Goal: Task Accomplishment & Management: Use online tool/utility

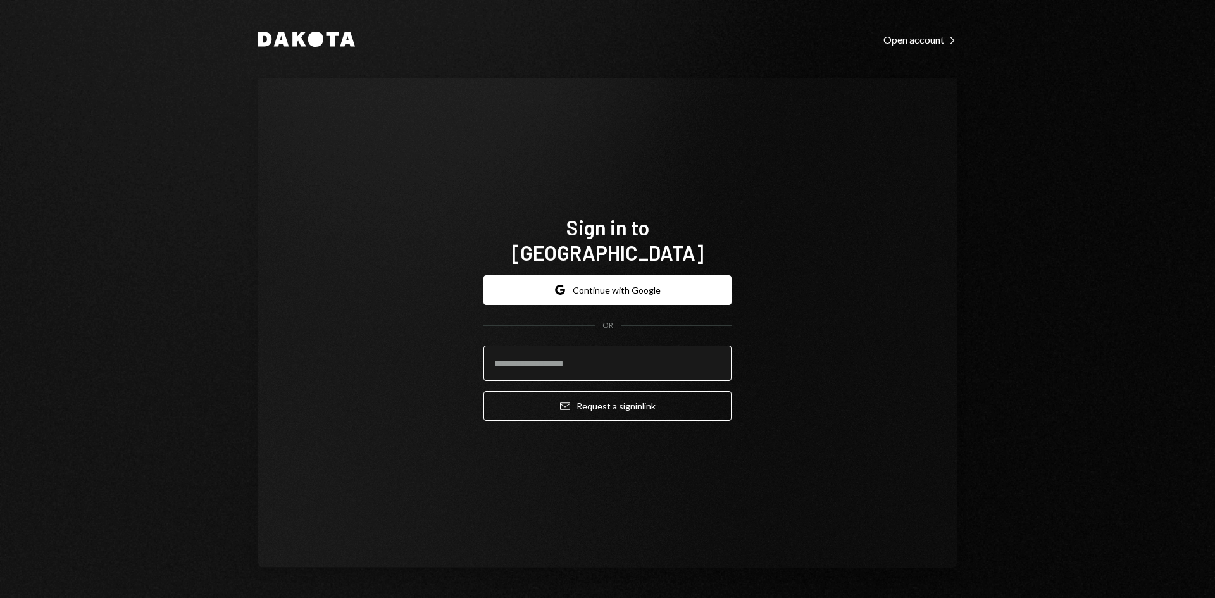
click at [516, 352] on input "email" at bounding box center [608, 363] width 248 height 35
type input "**********"
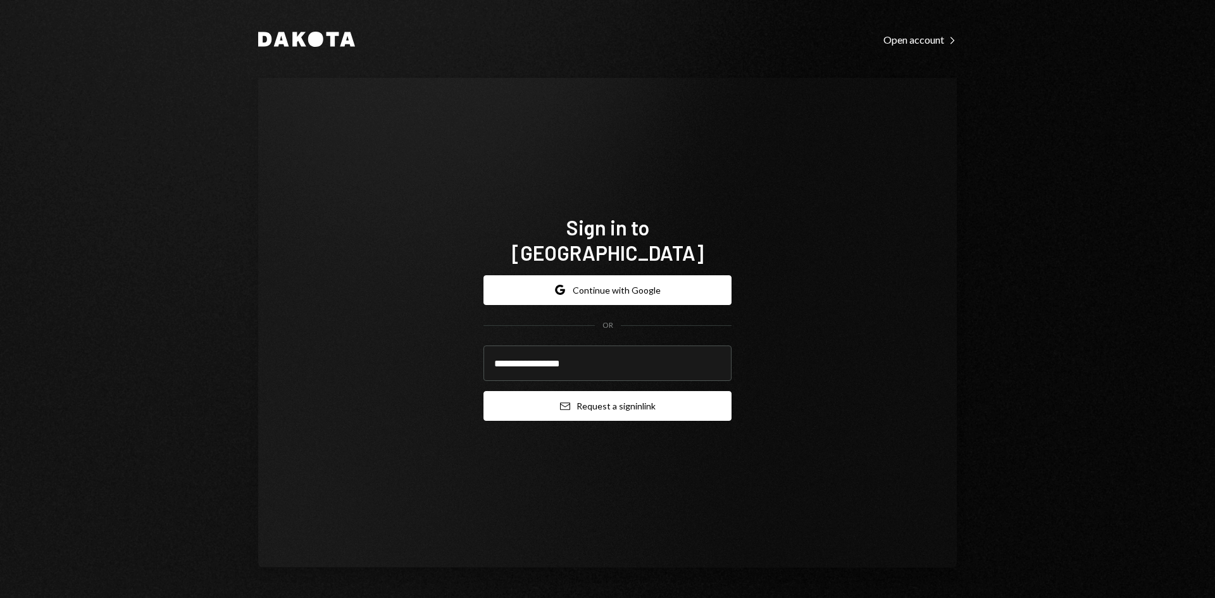
click at [603, 392] on button "Email Request a sign in link" at bounding box center [608, 406] width 248 height 30
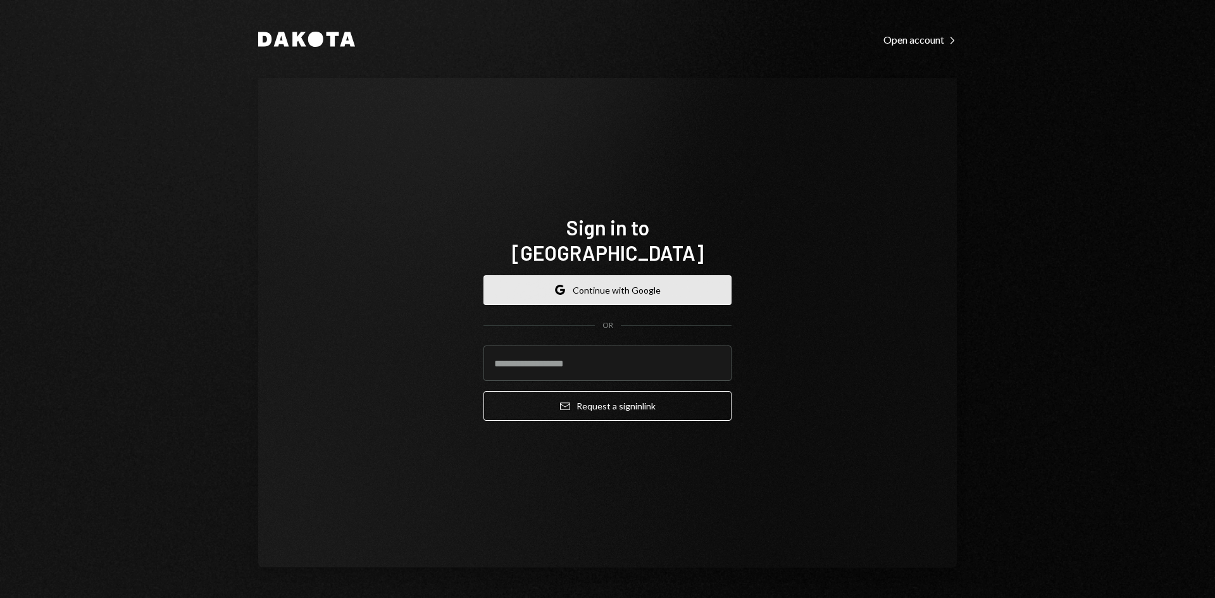
click at [610, 275] on button "Google Continue with Google" at bounding box center [608, 290] width 248 height 30
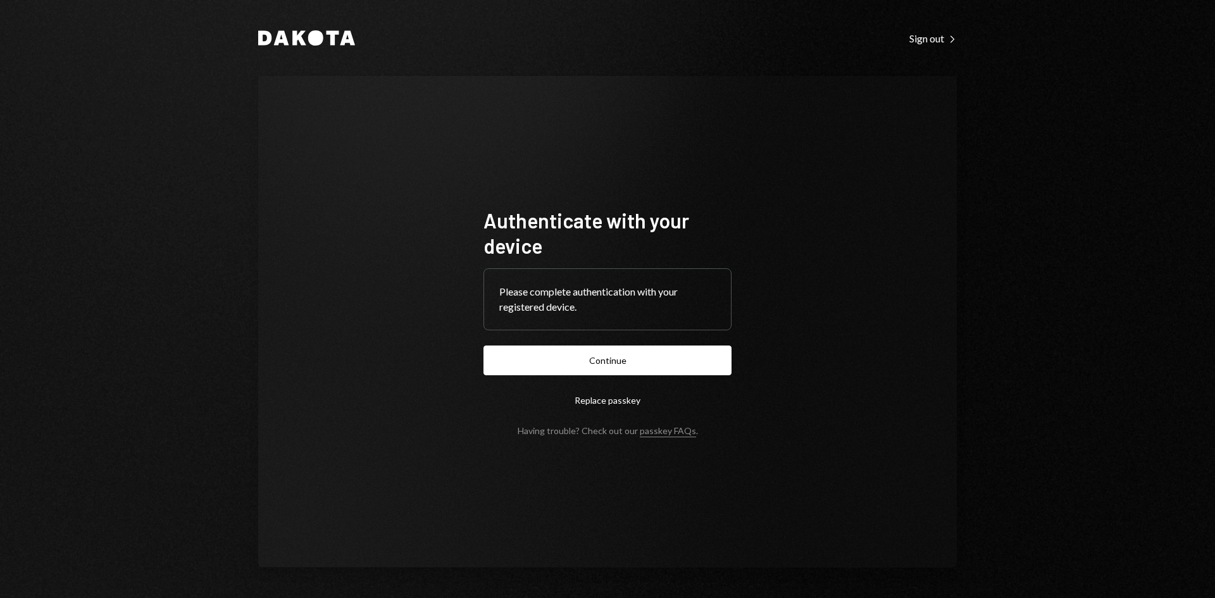
click at [603, 366] on button "Continue" at bounding box center [608, 361] width 248 height 30
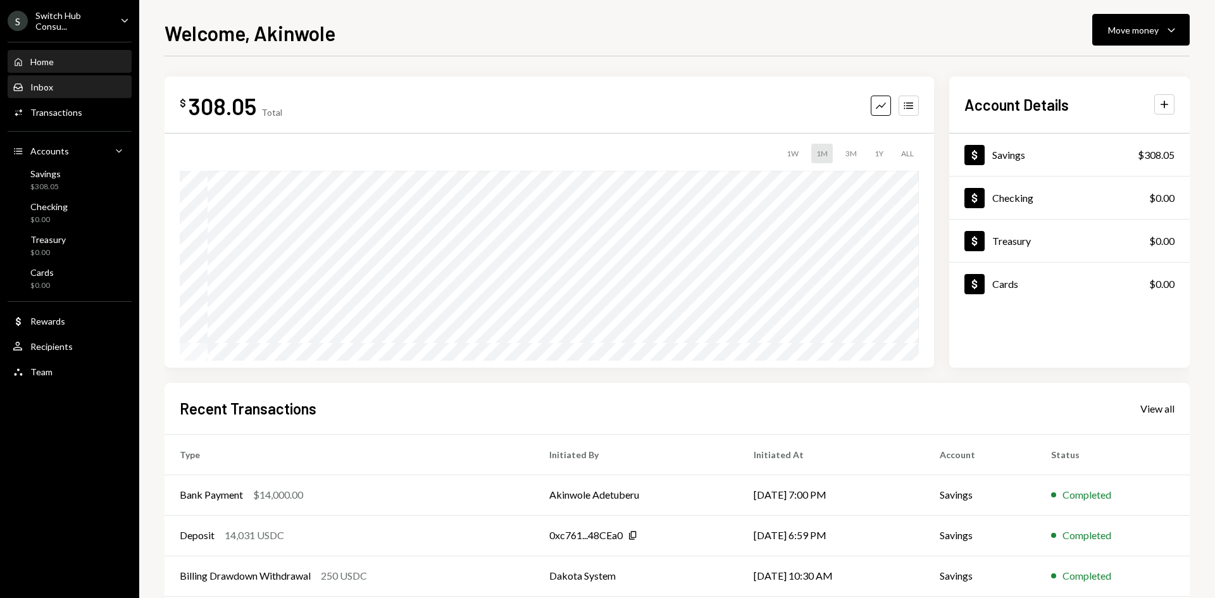
click at [46, 94] on div "Inbox Inbox" at bounding box center [70, 88] width 114 height 22
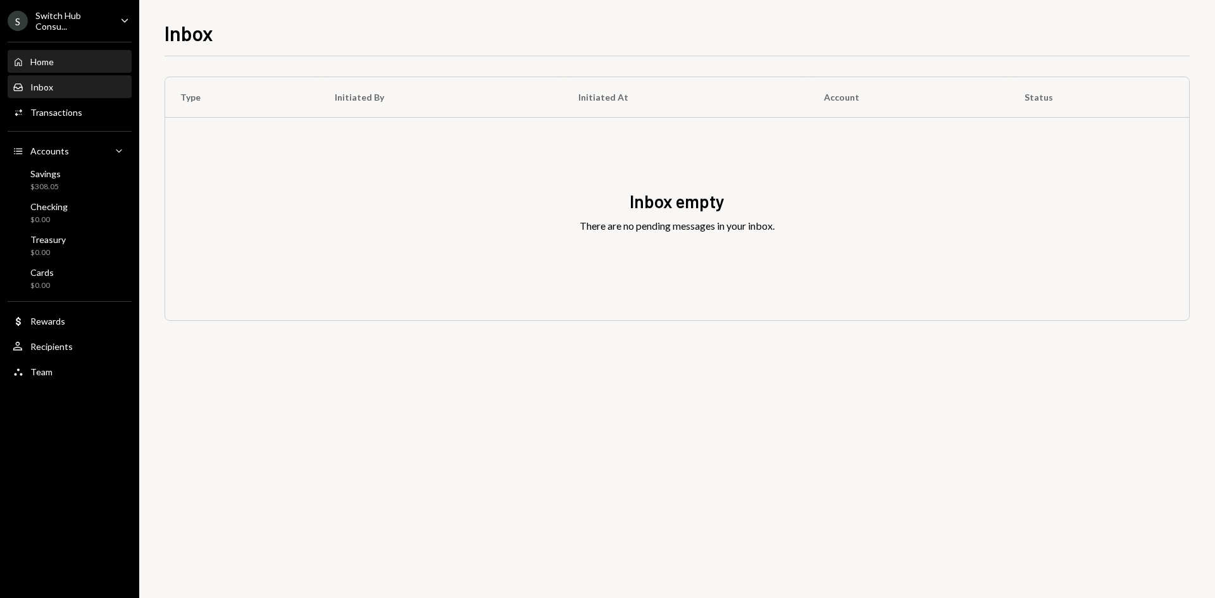
click at [61, 68] on div "Home Home" at bounding box center [70, 62] width 114 height 22
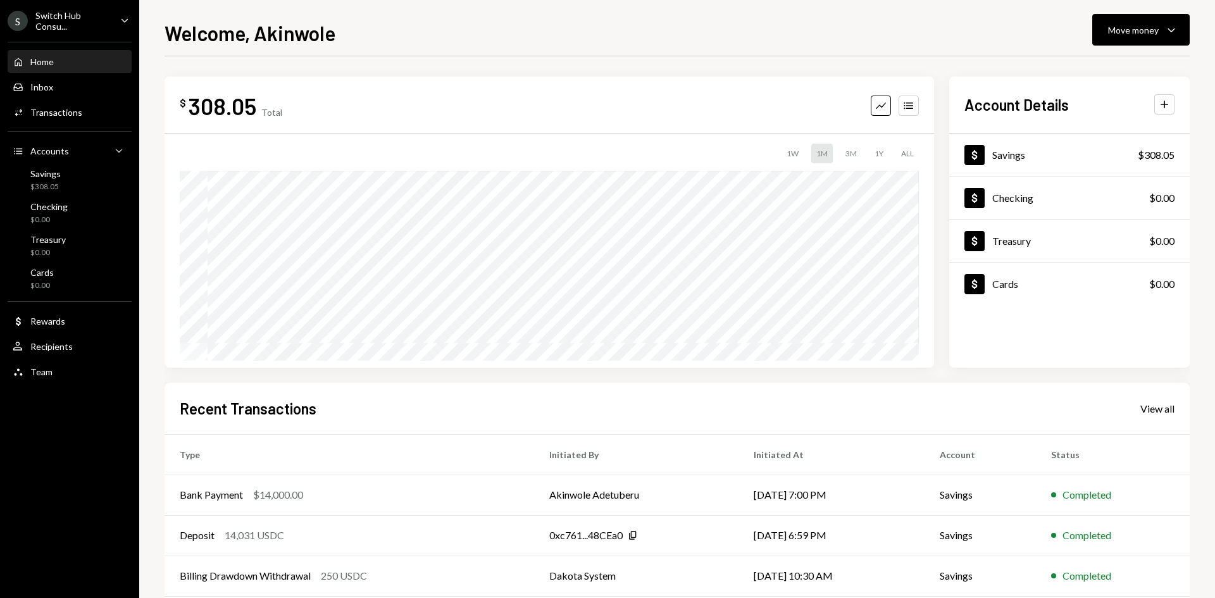
click at [53, 61] on div "Home" at bounding box center [41, 61] width 23 height 11
click at [44, 91] on div "Inbox" at bounding box center [41, 87] width 23 height 11
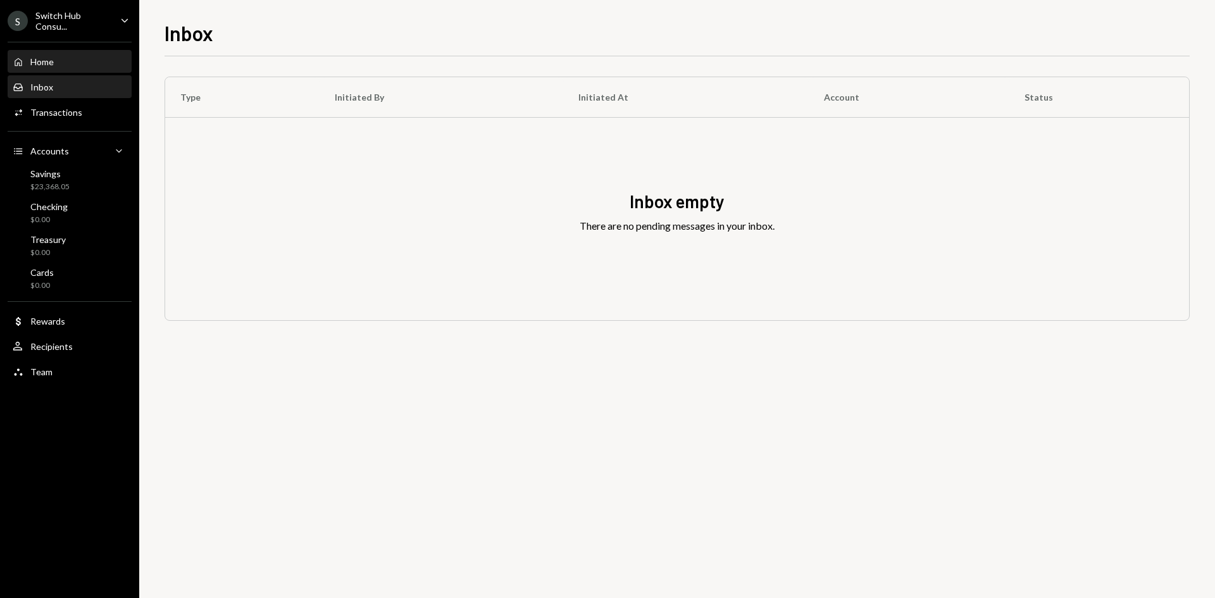
click at [58, 68] on div "Home Home" at bounding box center [70, 62] width 114 height 22
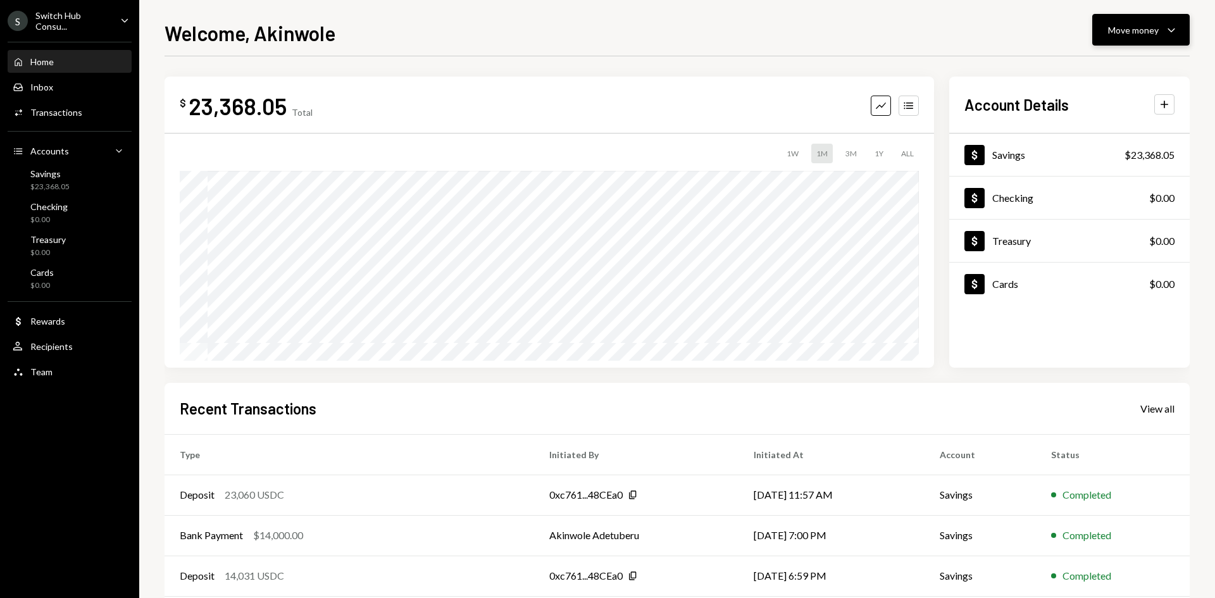
click at [1139, 33] on div "Move money" at bounding box center [1133, 29] width 51 height 13
click at [1108, 64] on div "Send" at bounding box center [1131, 67] width 92 height 13
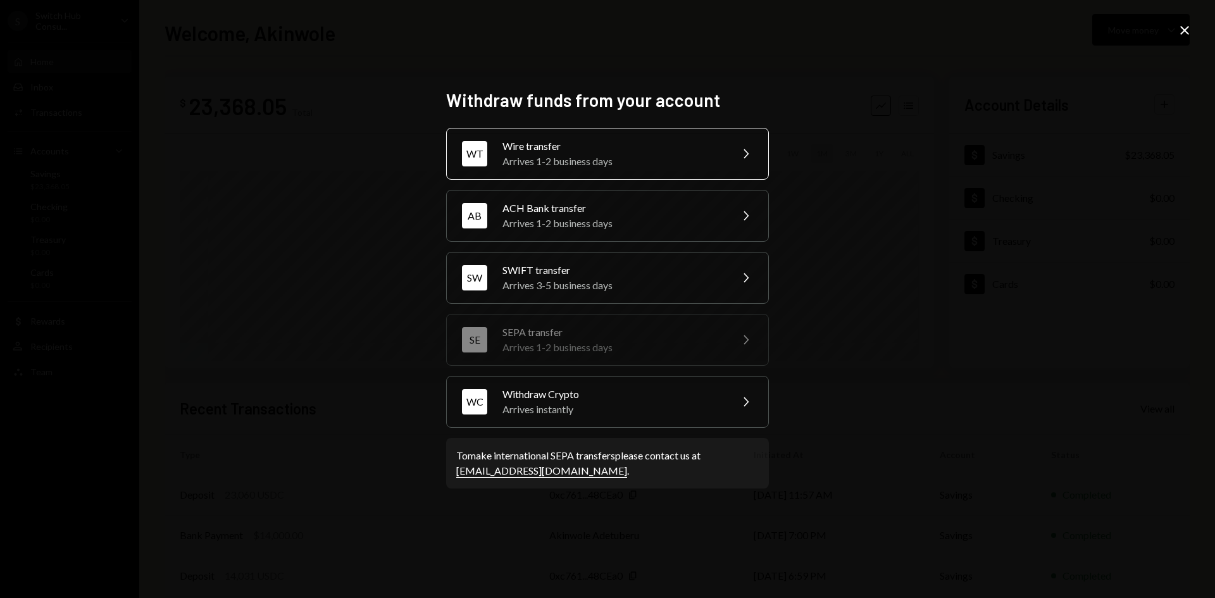
click at [574, 151] on div "Wire transfer" at bounding box center [613, 146] width 220 height 15
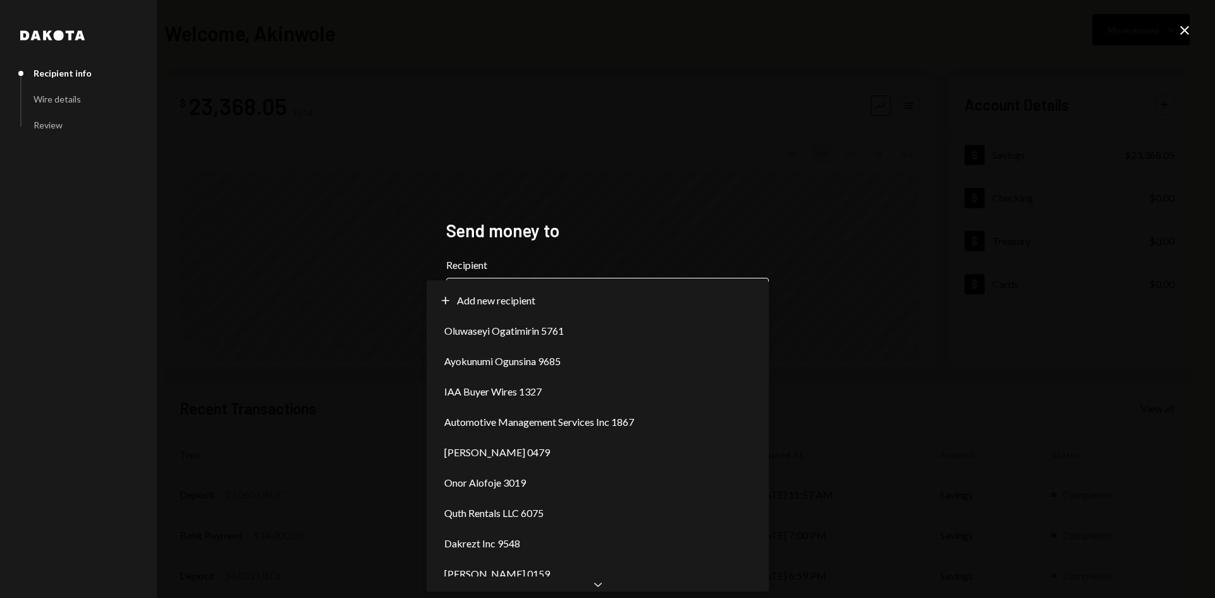
click at [684, 308] on body "**********" at bounding box center [607, 299] width 1215 height 598
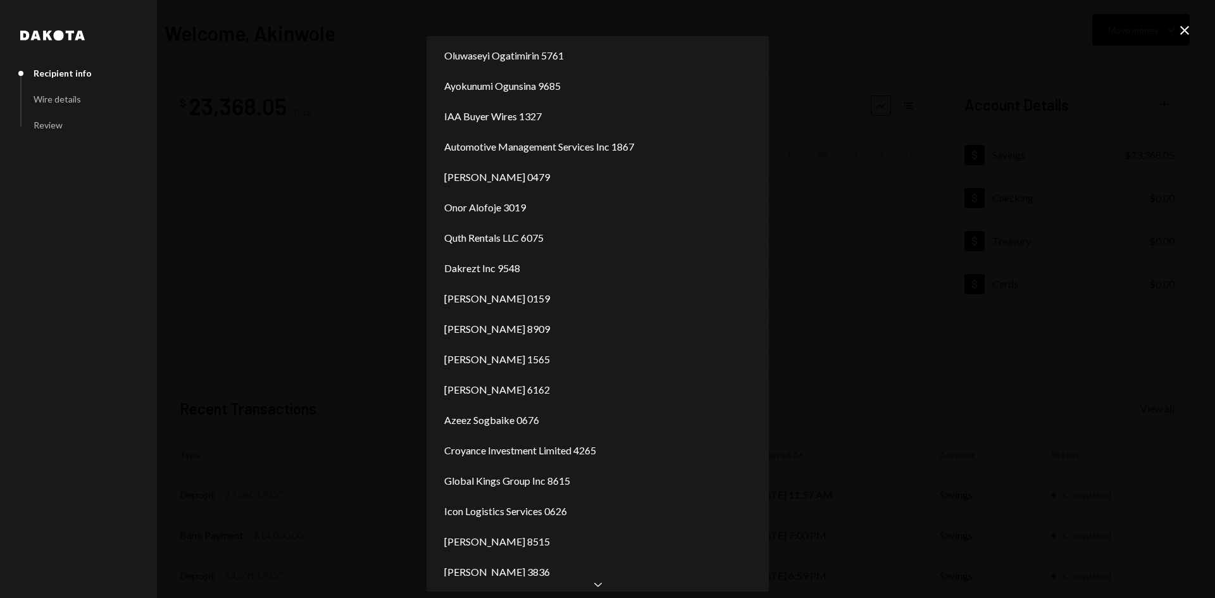
scroll to position [47, 0]
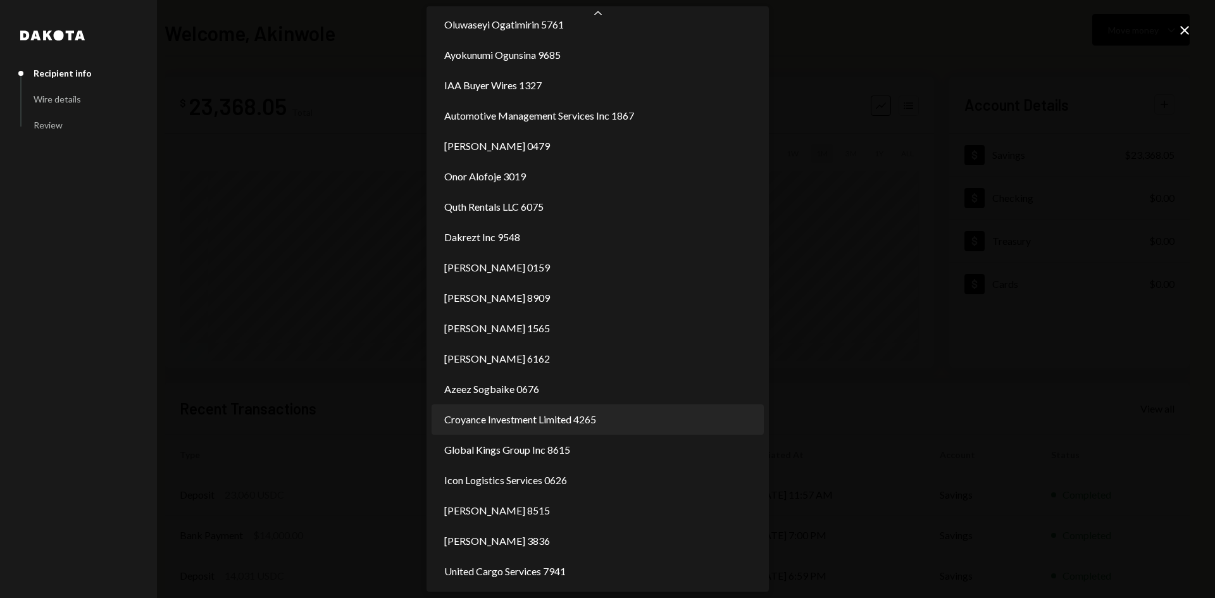
select select "**********"
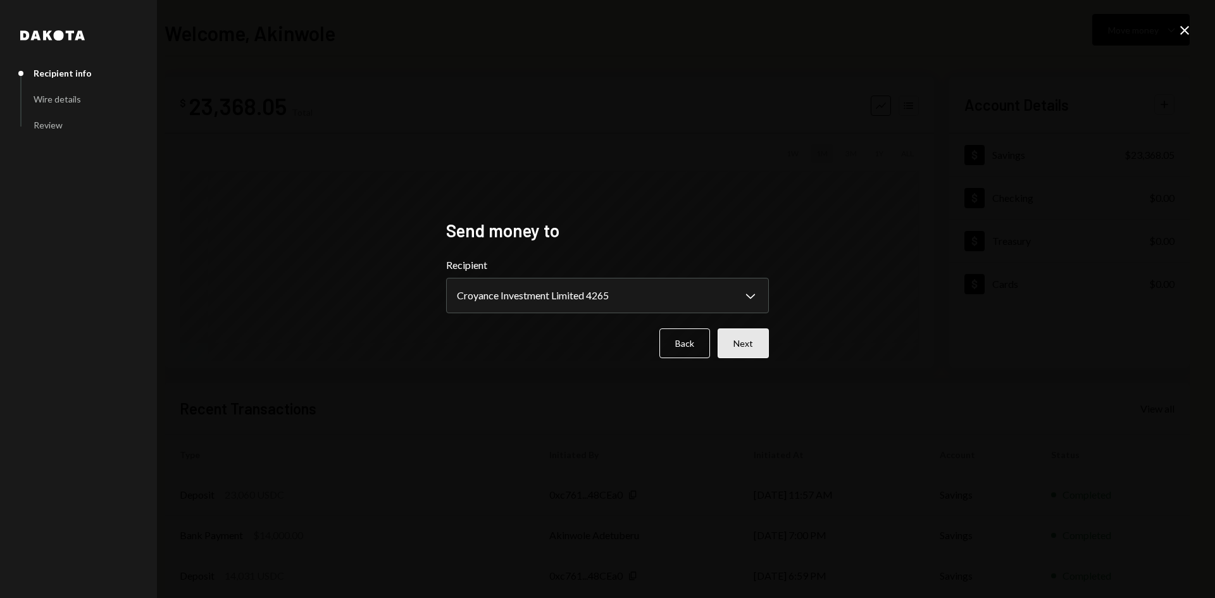
click at [739, 344] on button "Next" at bounding box center [743, 344] width 51 height 30
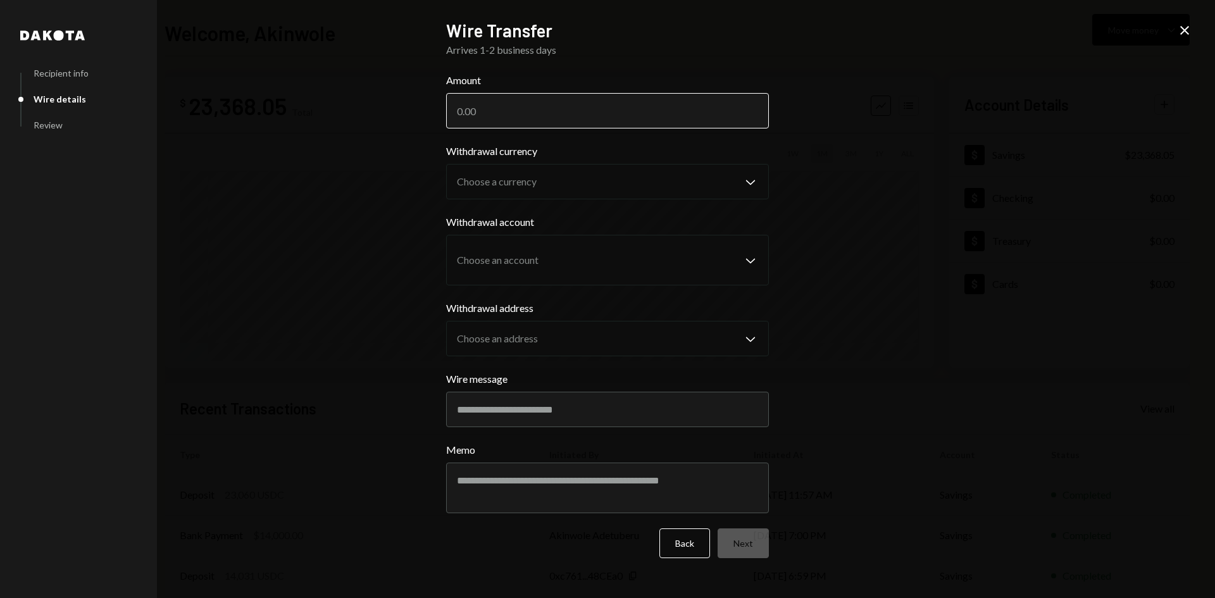
click at [518, 111] on input "Amount" at bounding box center [607, 110] width 323 height 35
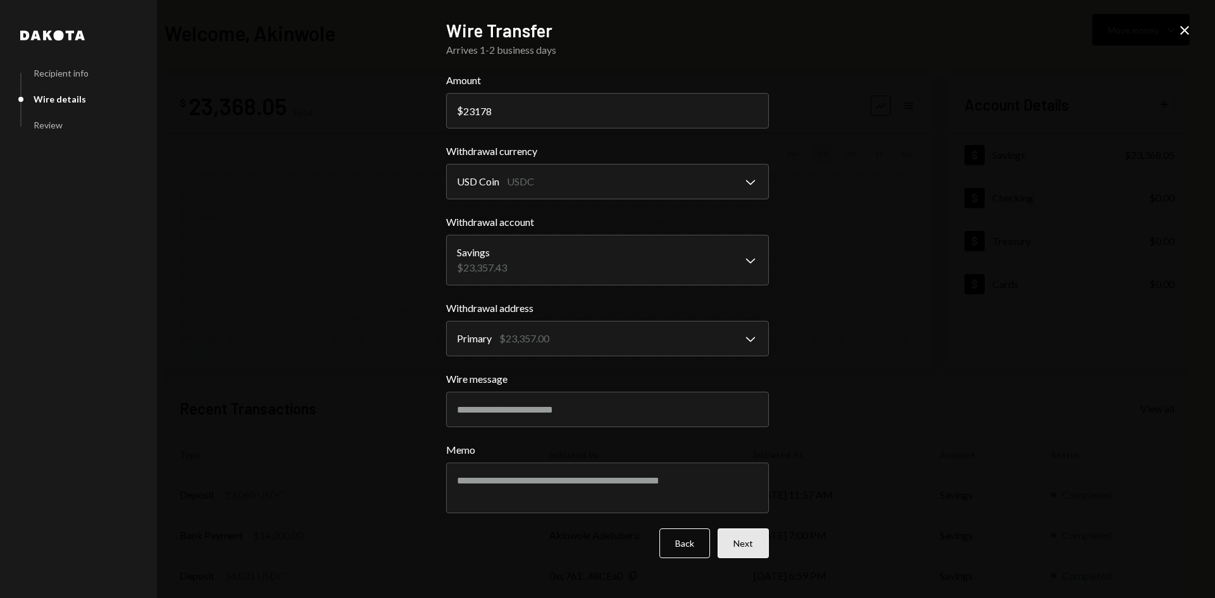
type input "23178"
click at [755, 548] on button "Next" at bounding box center [743, 544] width 51 height 30
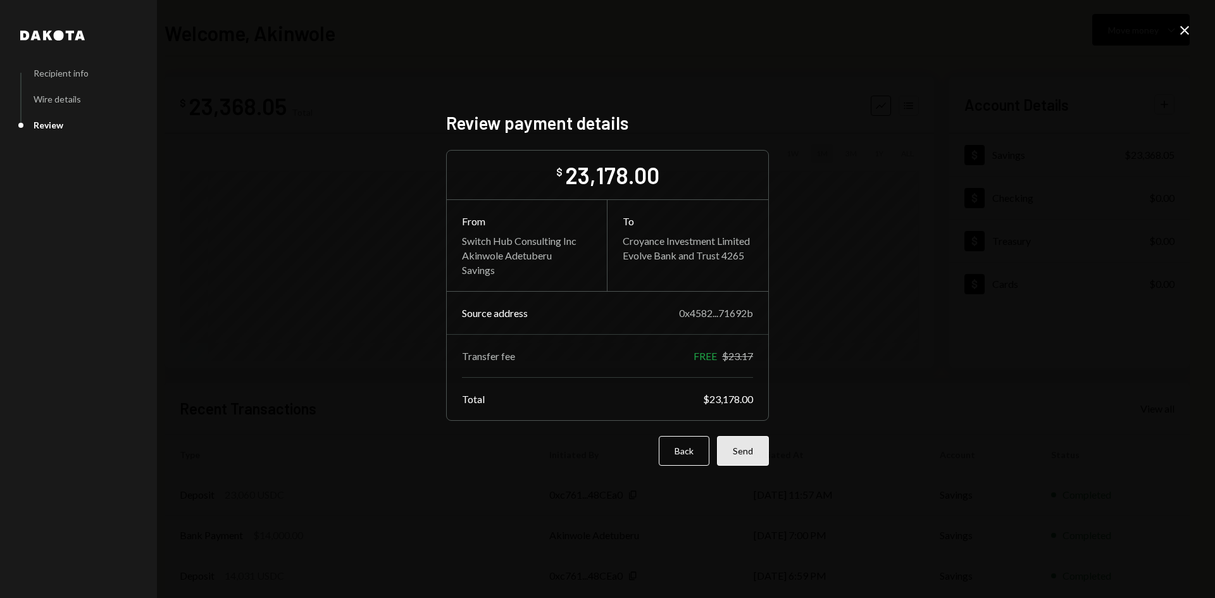
click at [754, 451] on button "Send" at bounding box center [743, 451] width 52 height 30
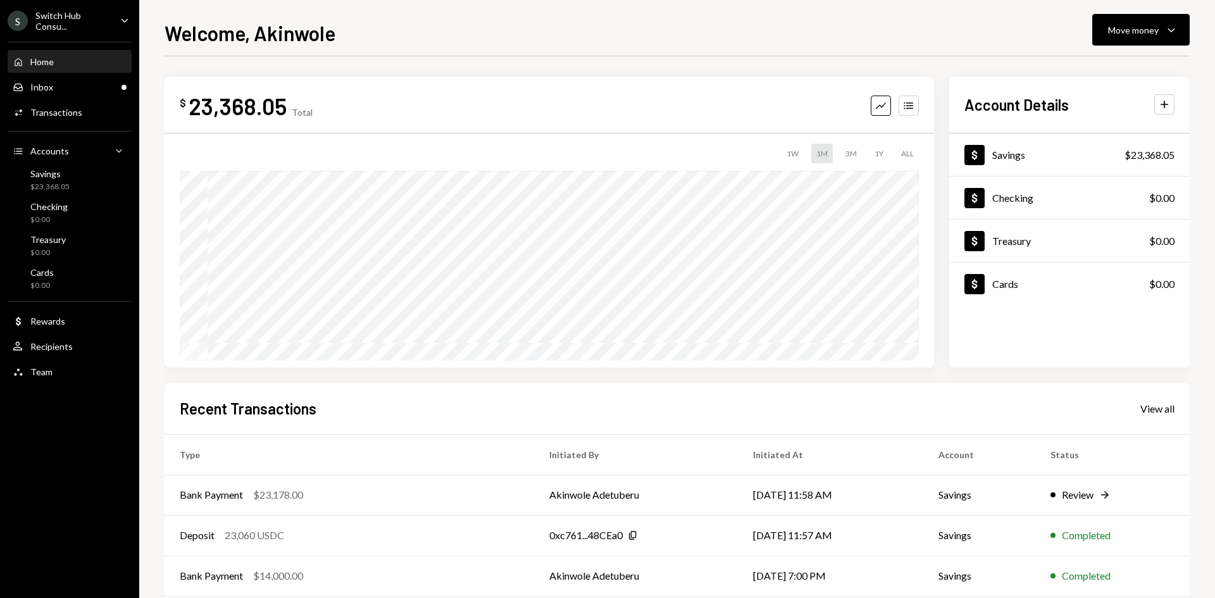
click at [64, 72] on div "Home Home" at bounding box center [70, 62] width 114 height 22
click at [43, 92] on div "Inbox" at bounding box center [41, 87] width 23 height 11
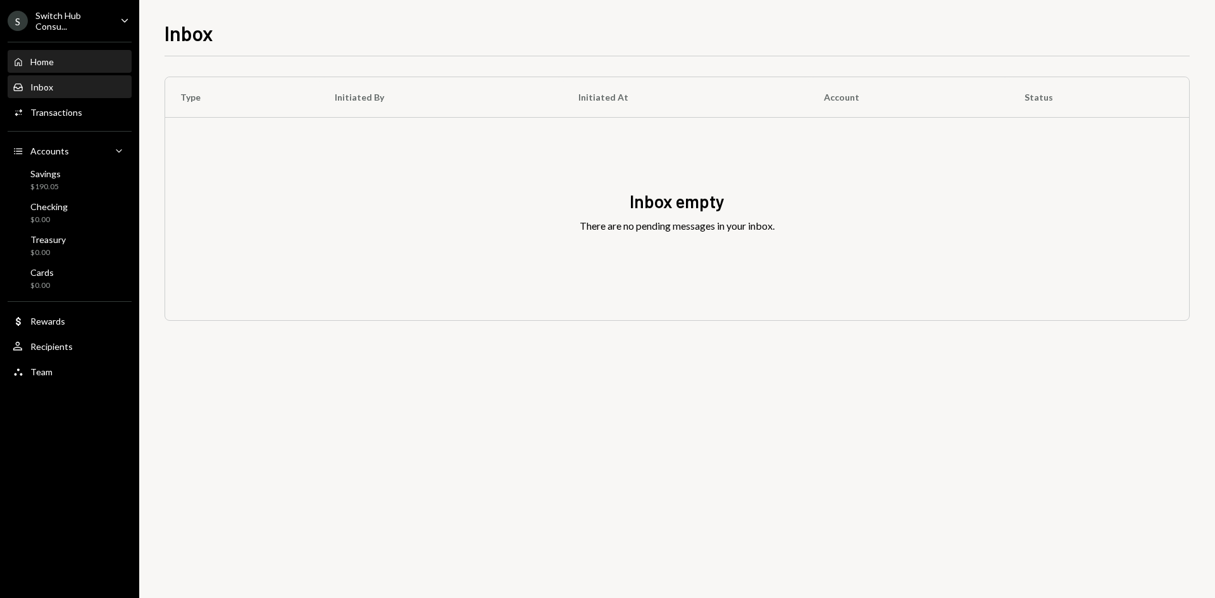
click at [53, 66] on div "Home" at bounding box center [41, 61] width 23 height 11
